Goal: Go to known website: Go to known website

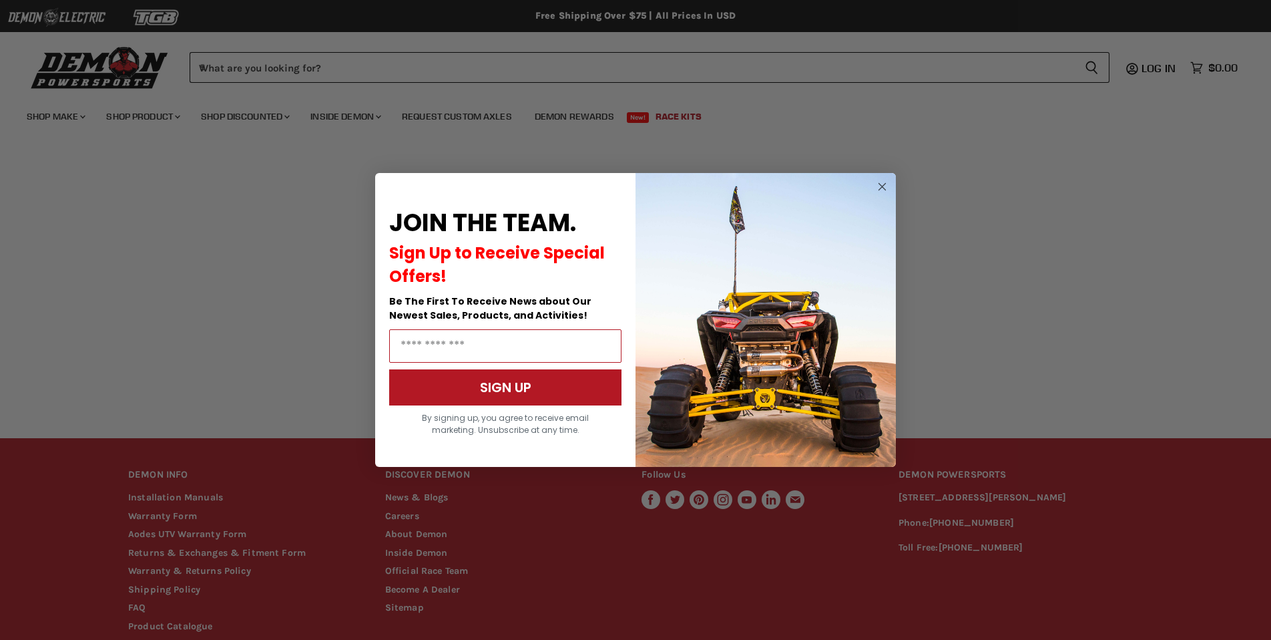
scroll to position [72, 0]
